Goal: Task Accomplishment & Management: Manage account settings

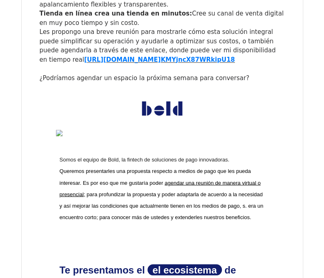
scroll to position [2533, 0]
